Goal: Book appointment/travel/reservation

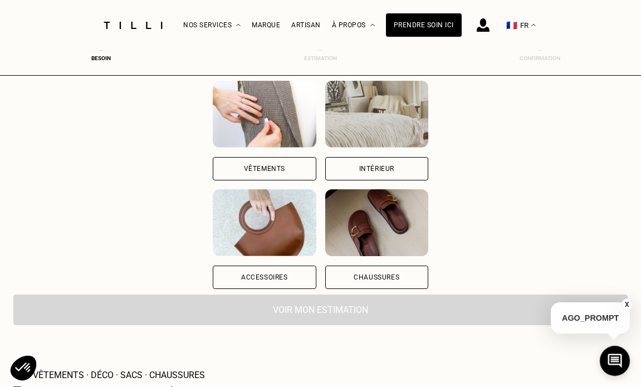
scroll to position [167, 0]
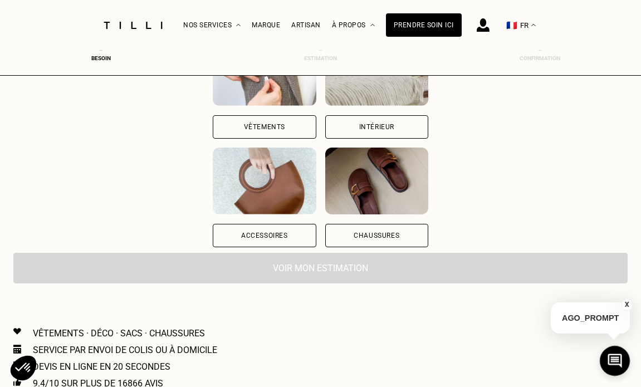
click at [280, 130] on div "Vêtements" at bounding box center [264, 127] width 41 height 7
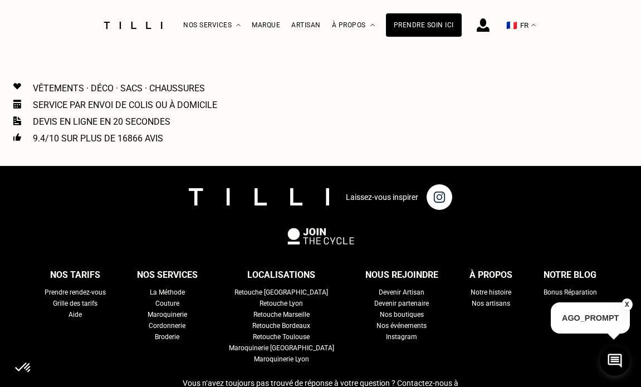
scroll to position [1121, 4]
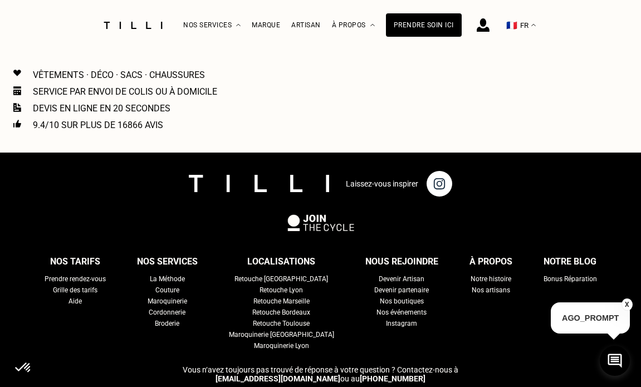
click at [281, 274] on div "Retouche [GEOGRAPHIC_DATA]" at bounding box center [280, 278] width 93 height 11
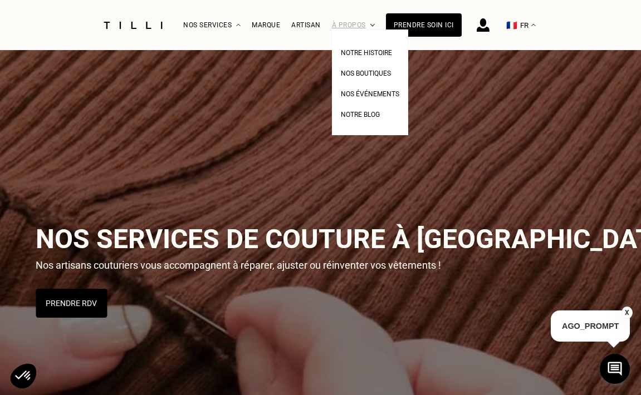
drag, startPoint x: 347, startPoint y: 254, endPoint x: 370, endPoint y: 21, distance: 233.8
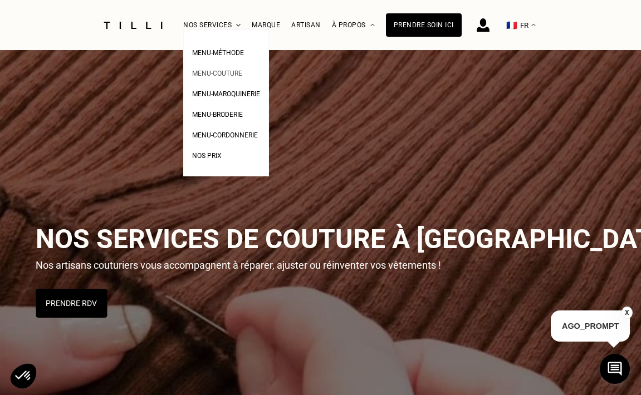
click at [217, 69] on link "Menu-couture" at bounding box center [217, 72] width 50 height 12
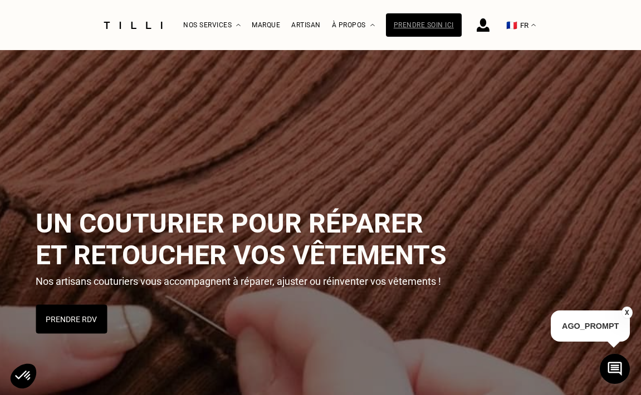
click at [422, 18] on div "Prendre soin ici" at bounding box center [424, 24] width 76 height 23
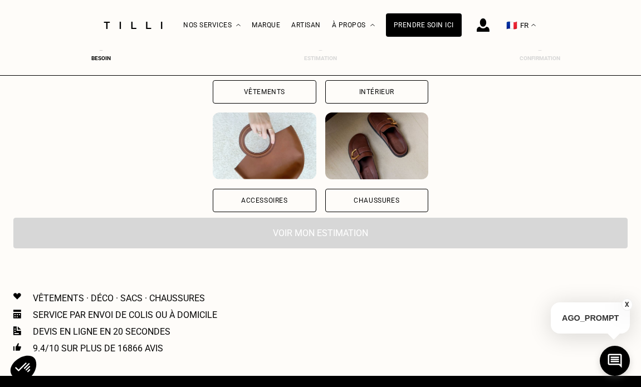
scroll to position [167, 0]
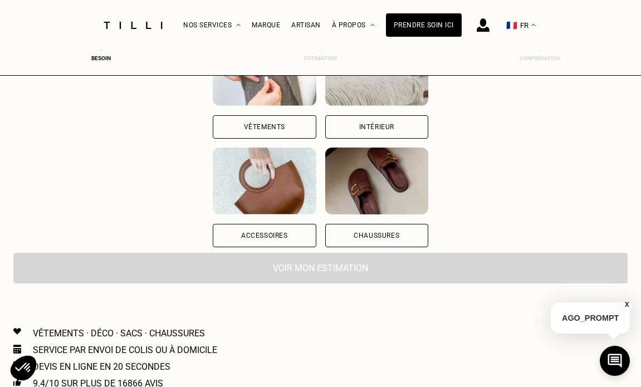
click at [273, 122] on div "Vêtements" at bounding box center [264, 126] width 103 height 23
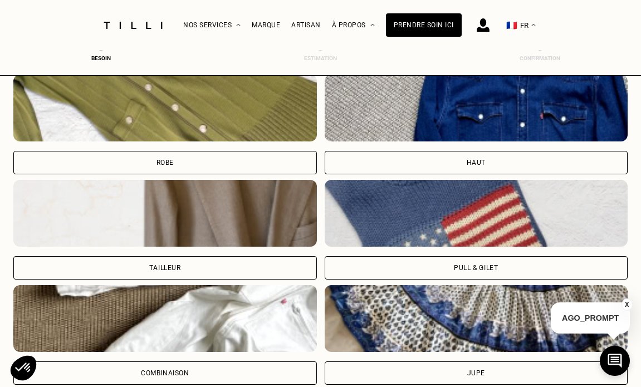
scroll to position [676, 4]
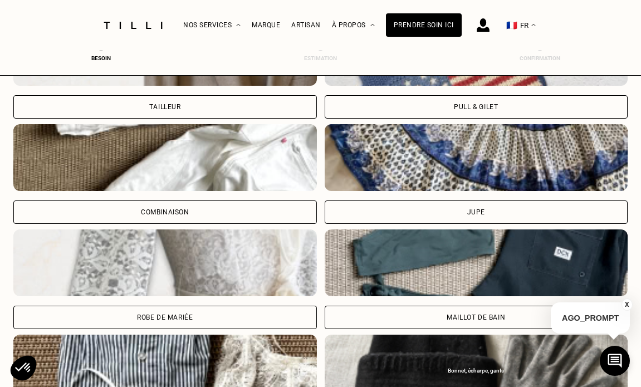
click at [469, 318] on div "Maillot de bain" at bounding box center [475, 317] width 58 height 7
select select "FR"
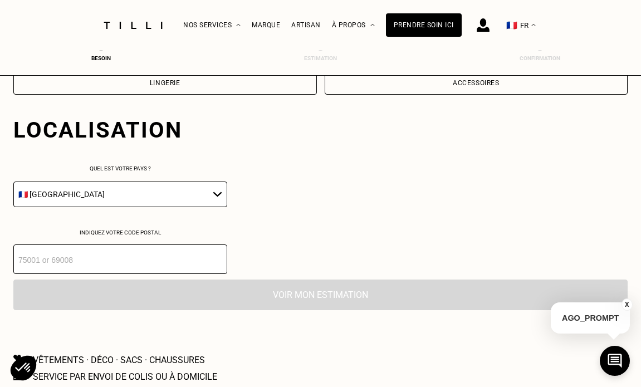
scroll to position [1039, 4]
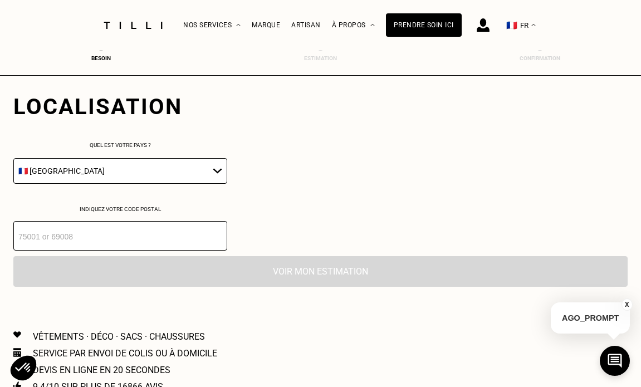
click at [73, 245] on input "number" at bounding box center [120, 235] width 214 height 29
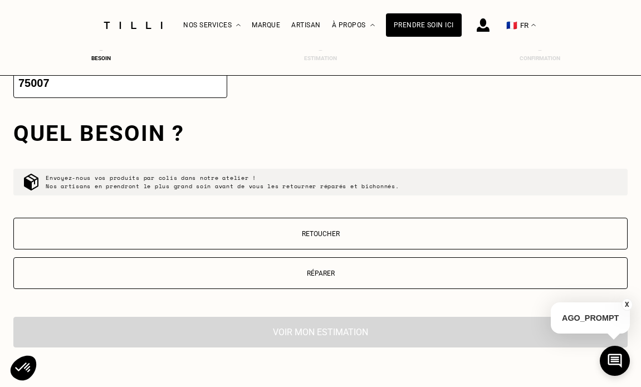
scroll to position [1221, 4]
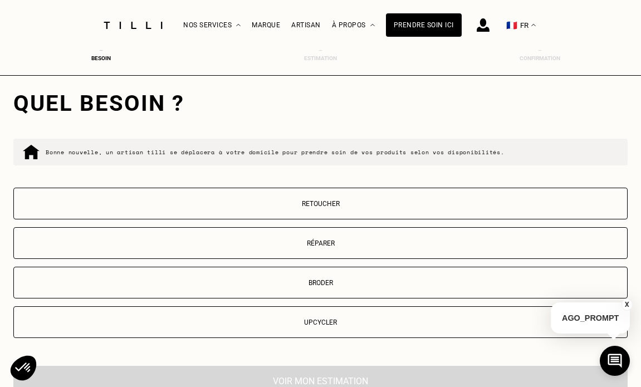
type input "75007"
click at [349, 204] on button "Retoucher" at bounding box center [320, 204] width 614 height 32
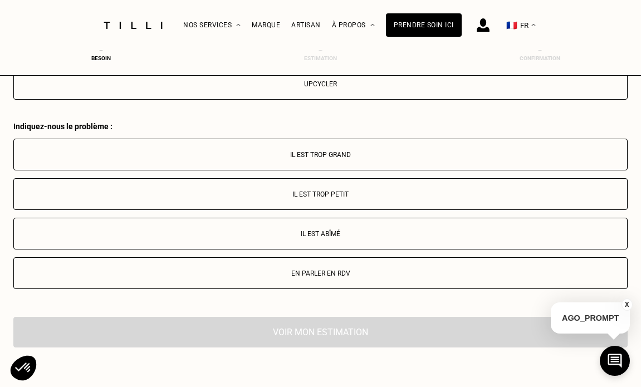
scroll to position [1392, 4]
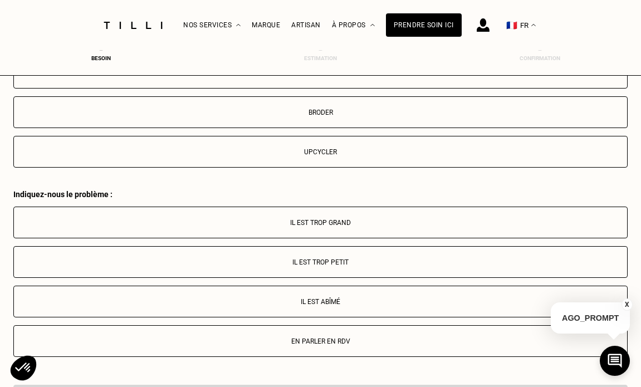
click at [333, 226] on p "Il est trop grand" at bounding box center [320, 223] width 602 height 8
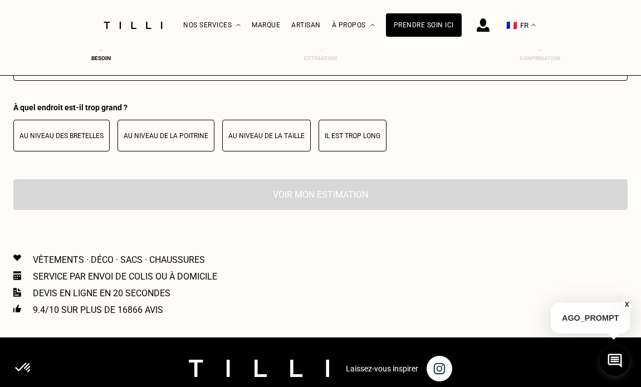
scroll to position [1648, 4]
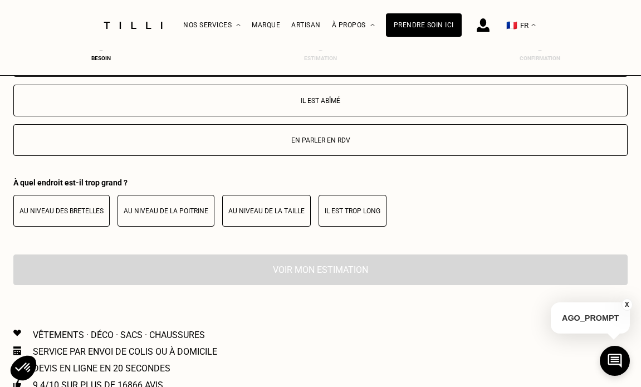
click at [345, 150] on button "En parler en RDV" at bounding box center [320, 140] width 614 height 32
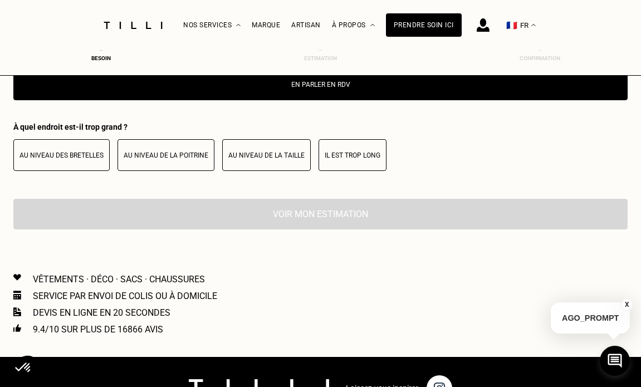
click at [283, 158] on p "Au niveau de la taille" at bounding box center [266, 155] width 76 height 8
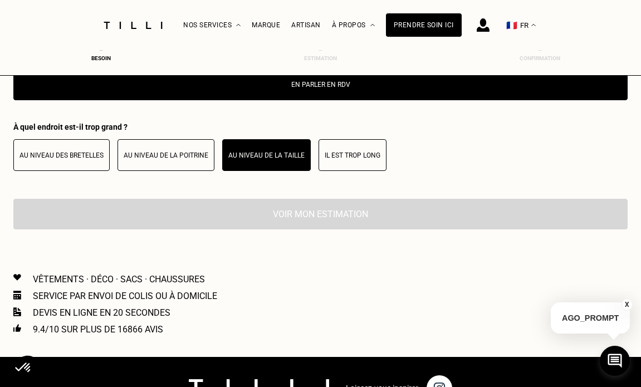
click at [332, 159] on p "Il est trop long" at bounding box center [352, 155] width 56 height 8
click at [324, 220] on div "Voir mon estimation" at bounding box center [320, 214] width 614 height 31
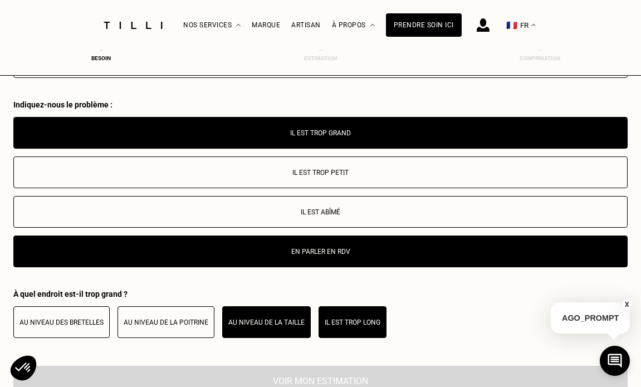
click at [321, 136] on p "Il est trop grand" at bounding box center [320, 133] width 602 height 8
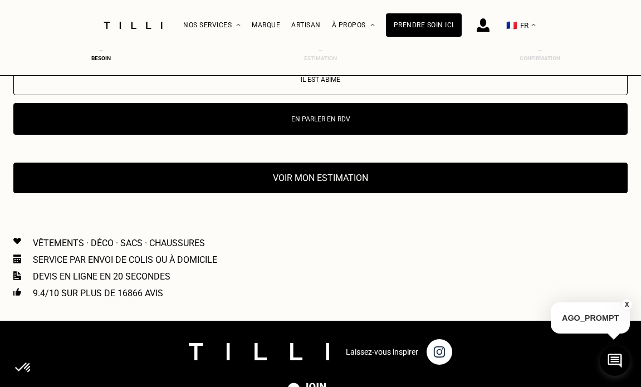
scroll to position [1594, 4]
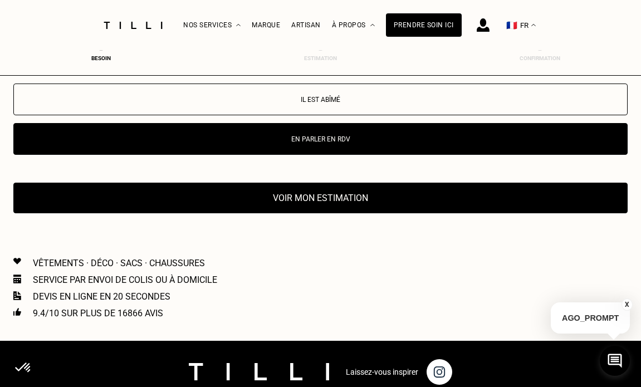
click at [304, 199] on button "Voir mon estimation" at bounding box center [320, 198] width 614 height 31
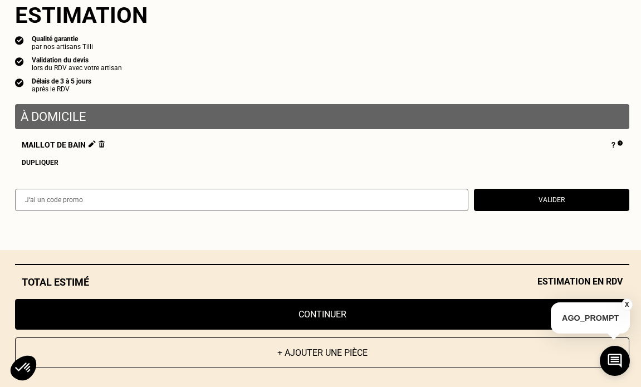
scroll to position [1761, 4]
click at [630, 301] on button "X" at bounding box center [626, 304] width 11 height 12
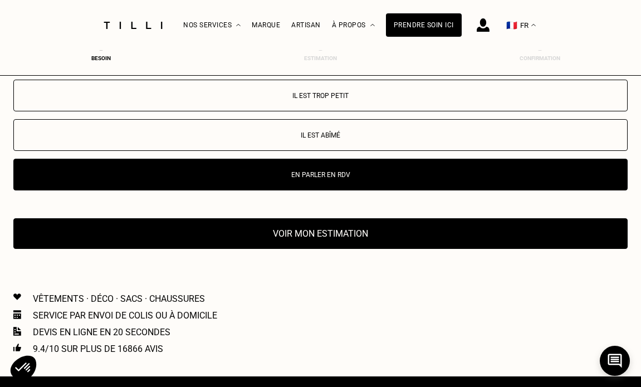
scroll to position [1538, 4]
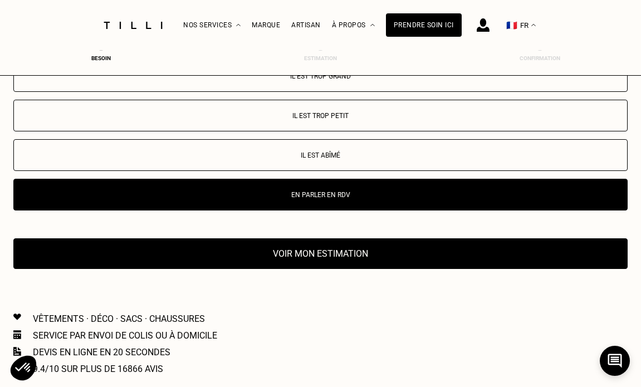
click at [262, 245] on button "Voir mon estimation" at bounding box center [320, 253] width 614 height 31
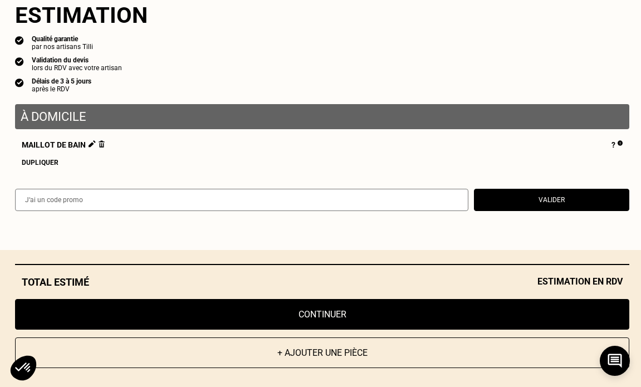
click at [282, 303] on button "Continuer" at bounding box center [322, 314] width 614 height 31
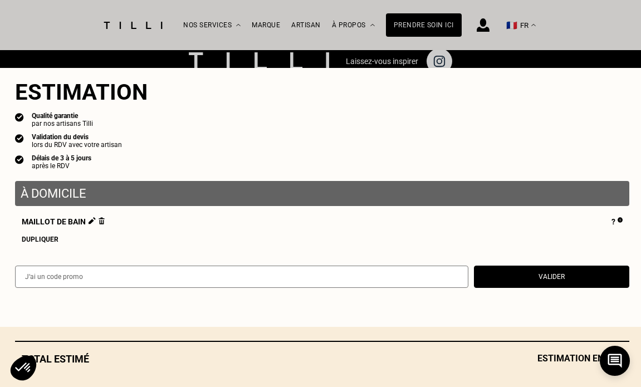
scroll to position [549, 4]
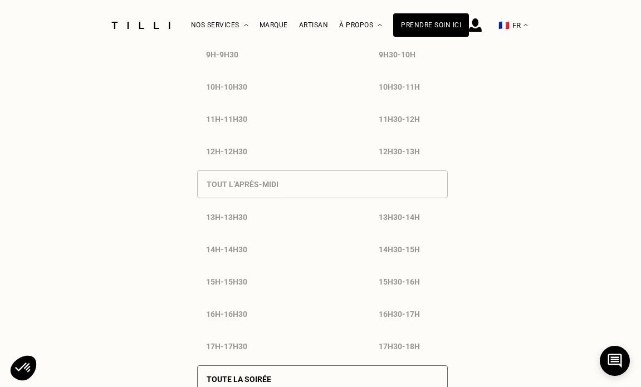
select select "FR"
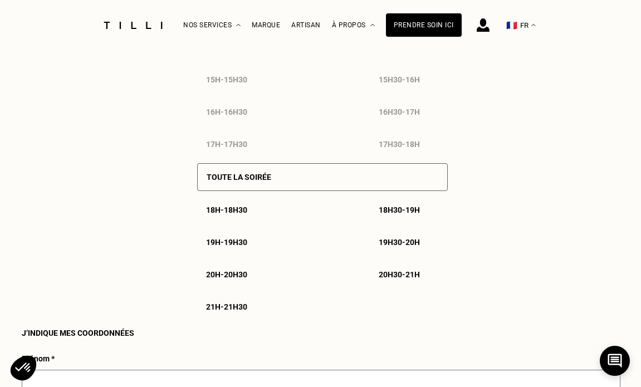
scroll to position [1002, 0]
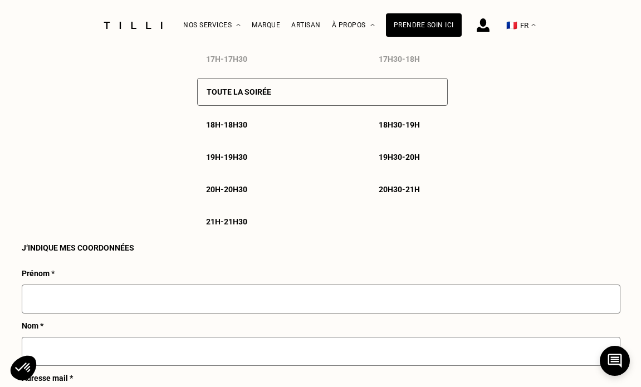
click at [381, 161] on p "19h30 - 20h" at bounding box center [398, 156] width 41 height 9
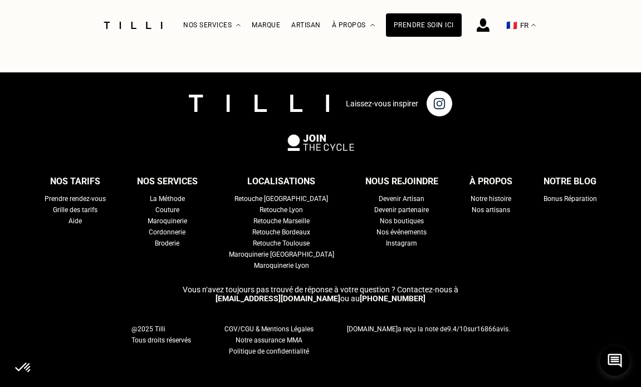
scroll to position [1987, 0]
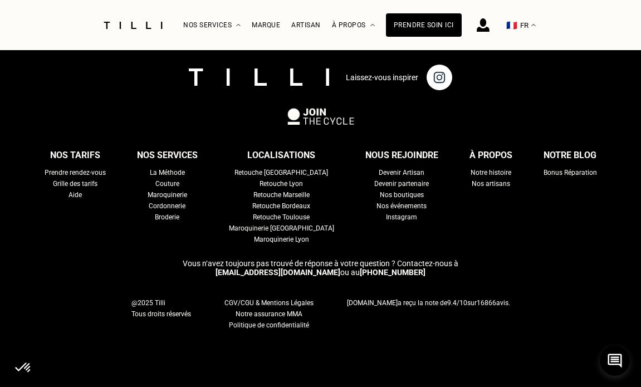
click at [391, 200] on div "Nos boutiques" at bounding box center [402, 194] width 44 height 11
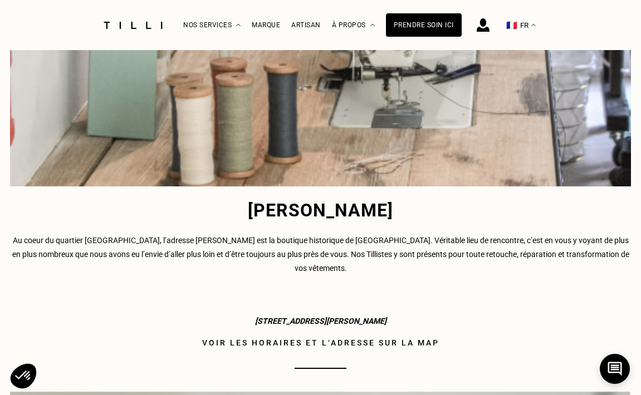
scroll to position [1336, 0]
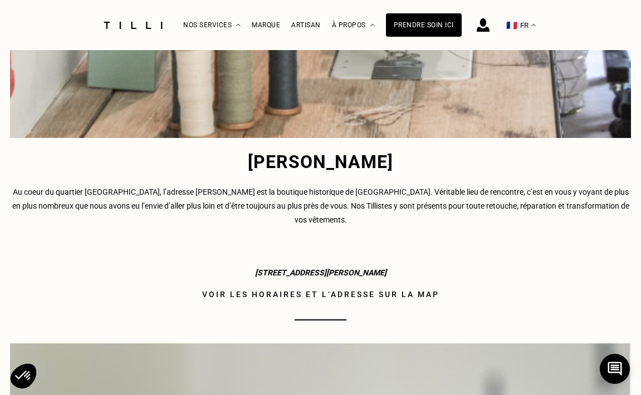
click at [309, 288] on link "Voir les horaires et l‘adresse sur la map" at bounding box center [320, 294] width 620 height 13
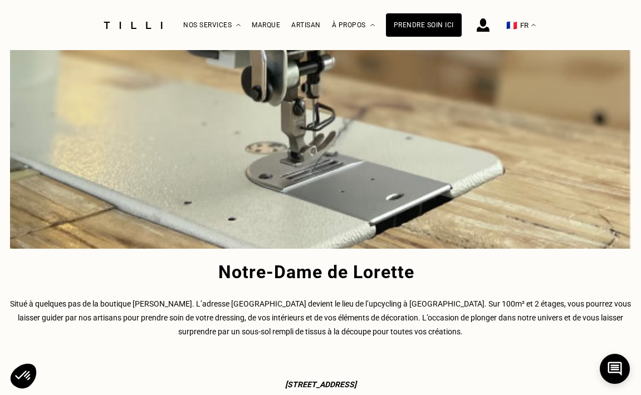
scroll to position [2337, 0]
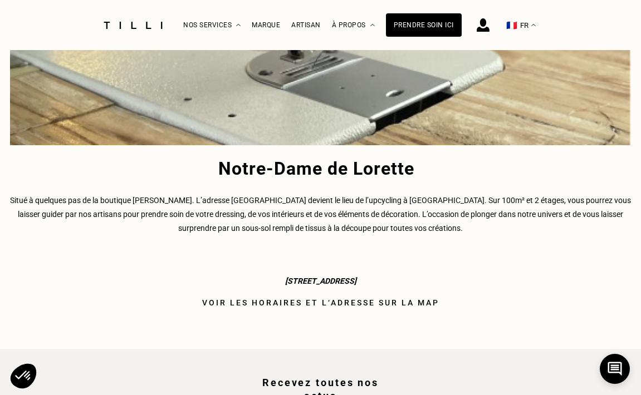
click at [314, 296] on link "Voir les horaires et l‘adresse sur la map" at bounding box center [320, 302] width 620 height 13
